Goal: Use online tool/utility: Use online tool/utility

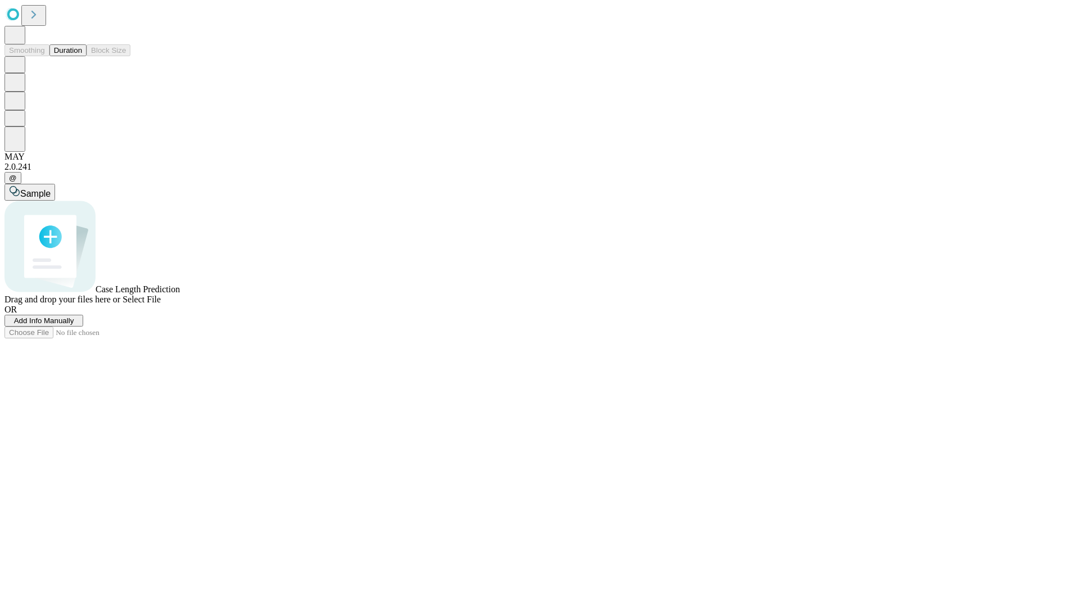
click at [82, 56] on button "Duration" at bounding box center [67, 50] width 37 height 12
click at [161, 304] on span "Select File" at bounding box center [142, 300] width 38 height 10
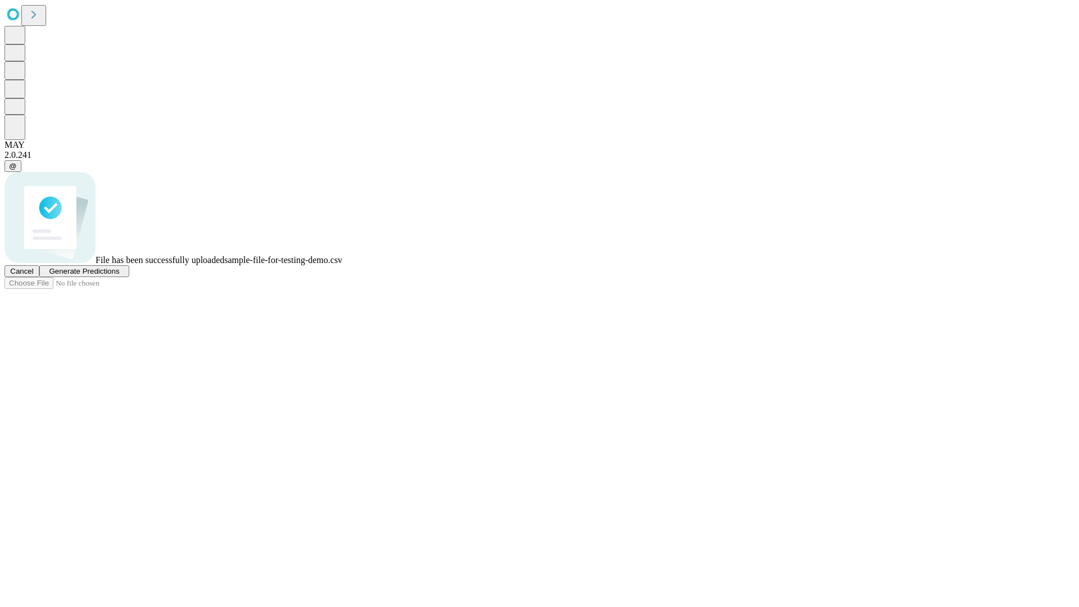
click at [119, 275] on span "Generate Predictions" at bounding box center [84, 271] width 70 height 8
